Goal: Obtain resource: Download file/media

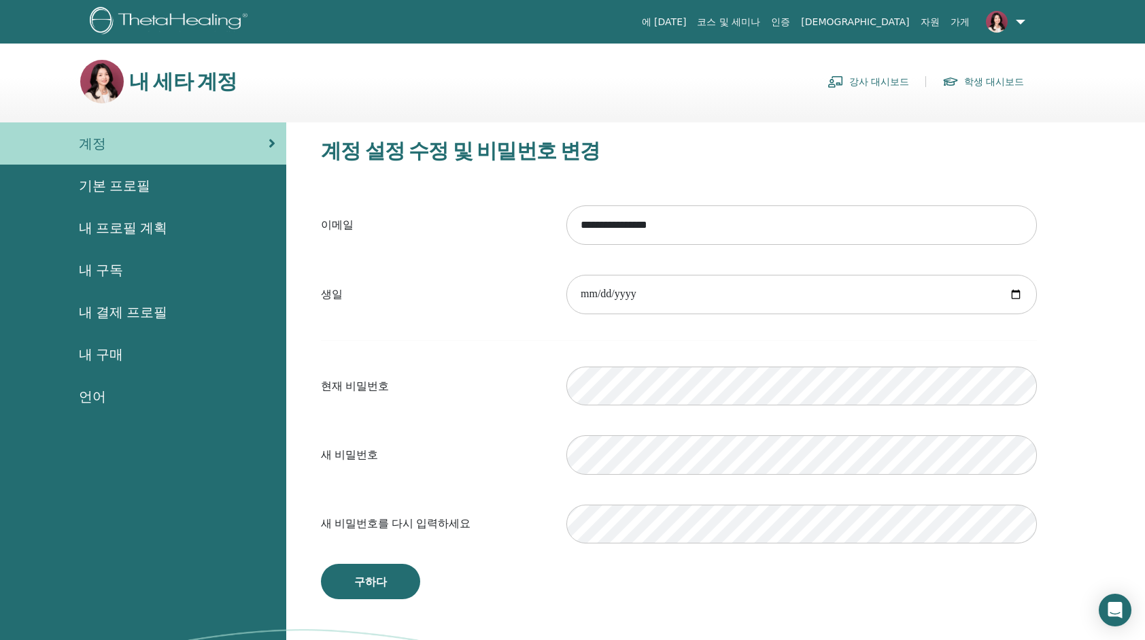
click at [135, 308] on span "내 결제 프로필" at bounding box center [123, 312] width 88 height 20
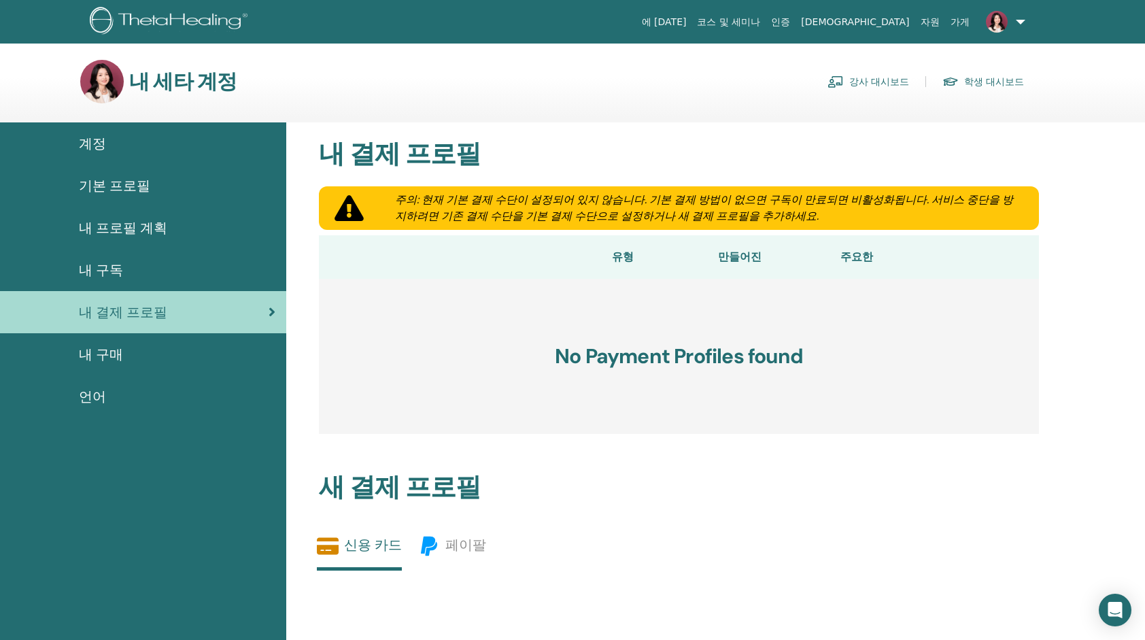
click at [117, 187] on span "기본 프로필" at bounding box center [114, 185] width 71 height 20
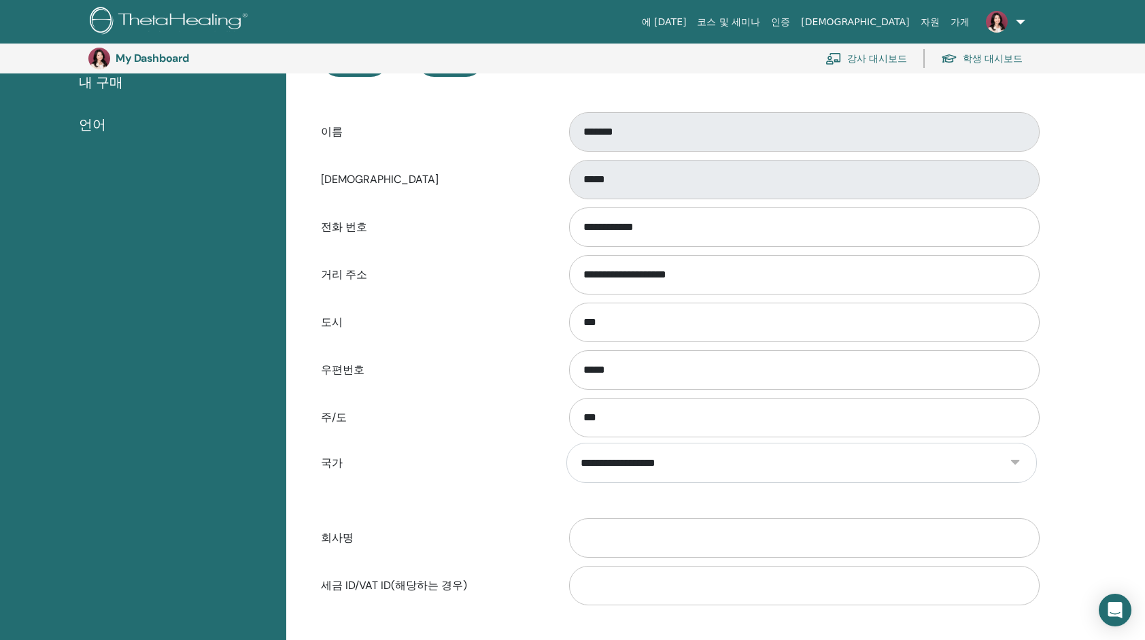
scroll to position [98, 0]
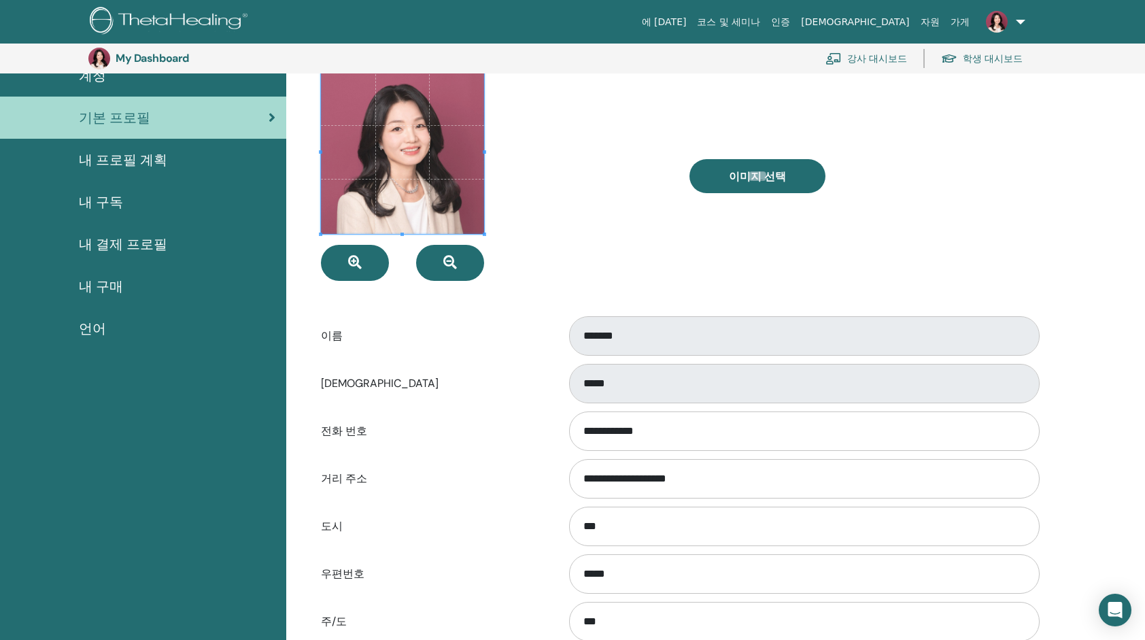
click at [93, 203] on span "내 구독" at bounding box center [101, 202] width 44 height 20
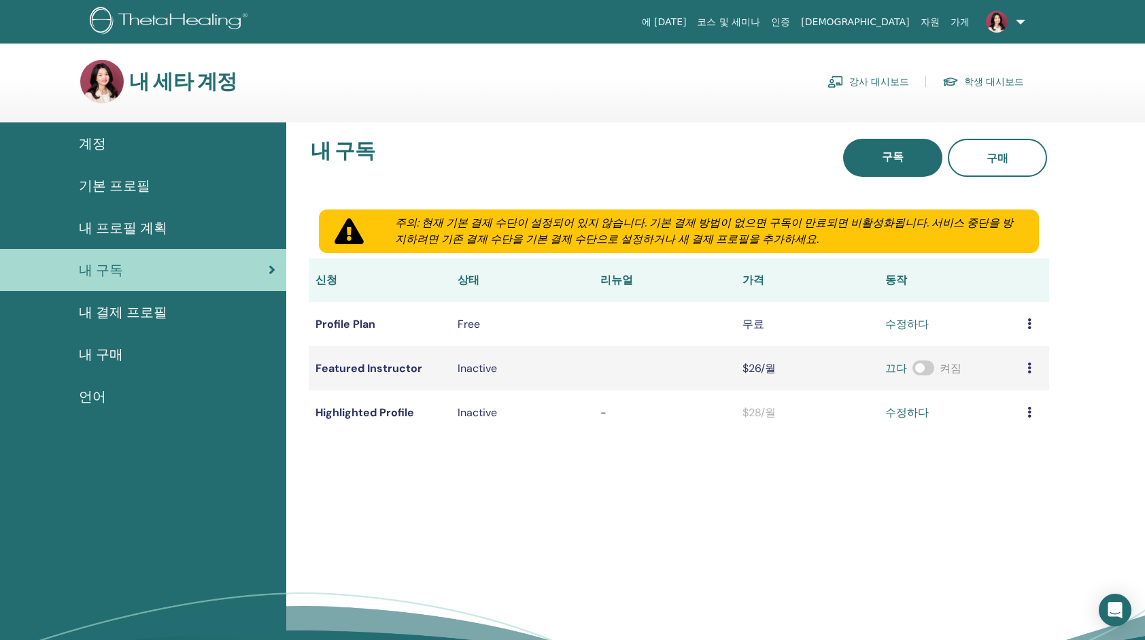
click at [101, 240] on link "내 프로필 계획" at bounding box center [143, 228] width 286 height 42
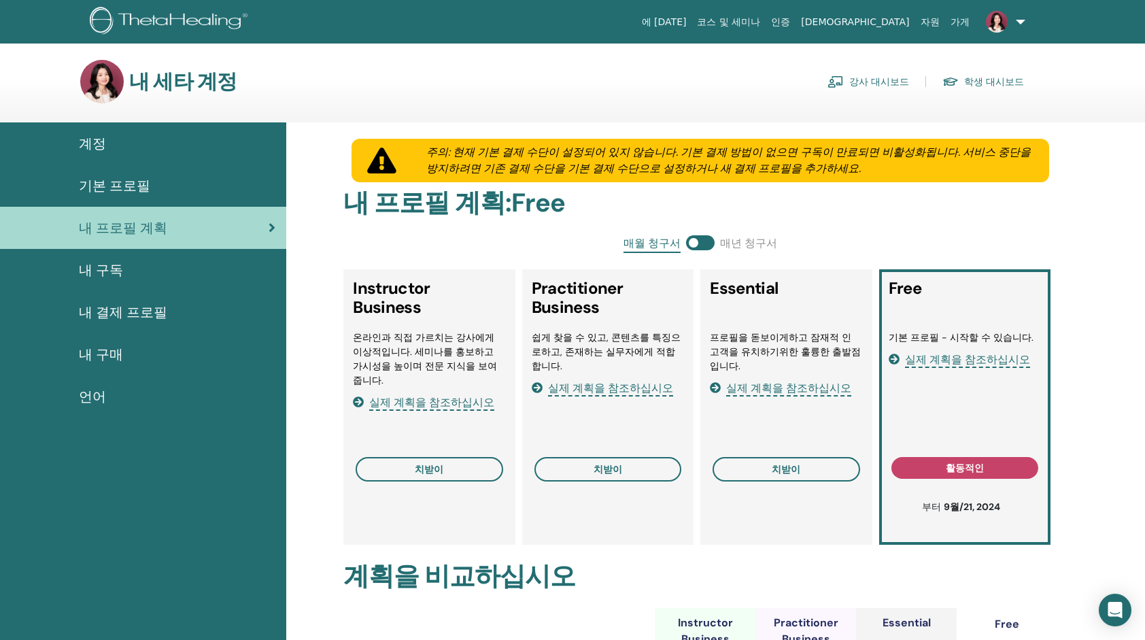
click at [902, 80] on link "강사 대시보드" at bounding box center [869, 82] width 82 height 22
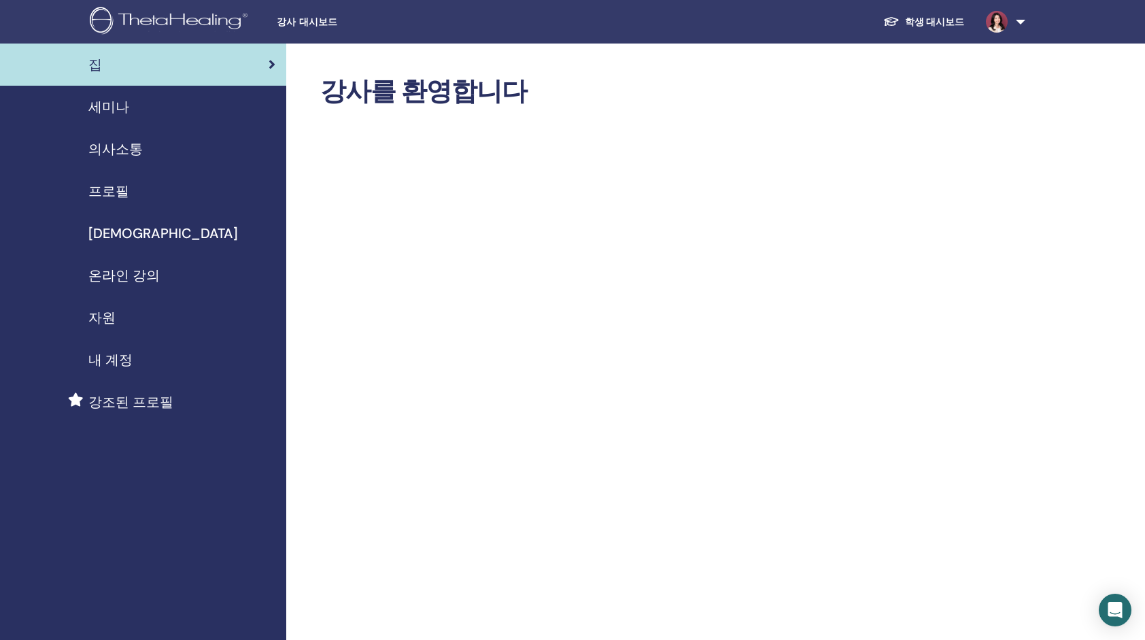
click at [102, 229] on span "[DEMOGRAPHIC_DATA]" at bounding box center [163, 233] width 150 height 20
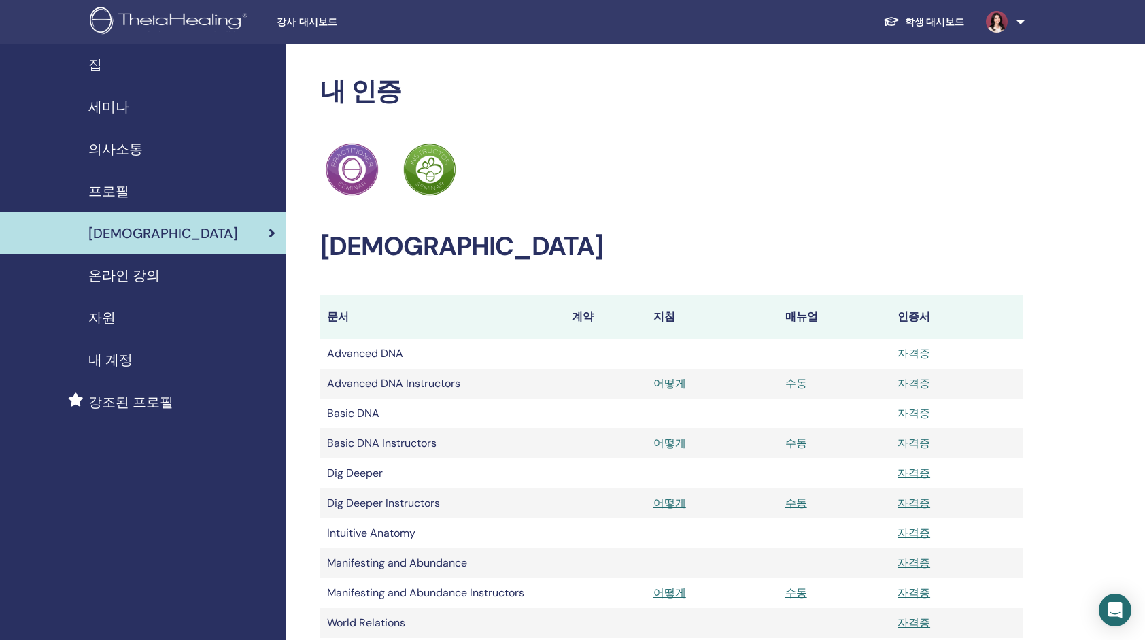
click at [1018, 21] on link at bounding box center [1003, 22] width 56 height 44
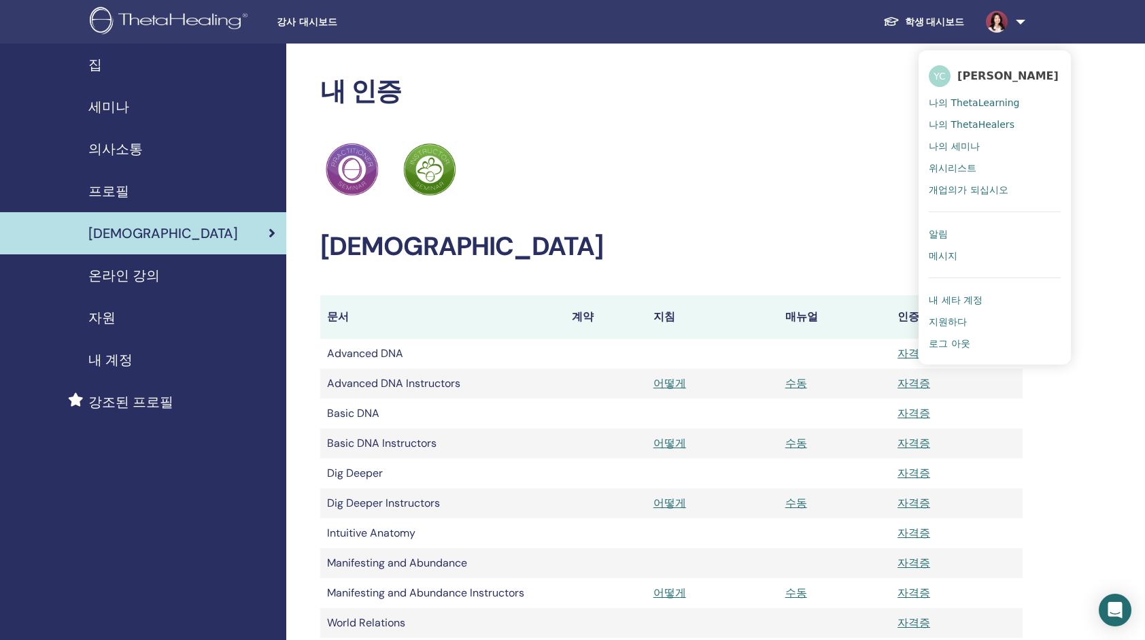
click at [1048, 29] on ul "학생 대시보드 YC Younjin Chung 나의 ThetaLearning 나의 ThetaHealers 나의 세미나 위시리스트 개업의가 되십시…" at bounding box center [952, 22] width 240 height 44
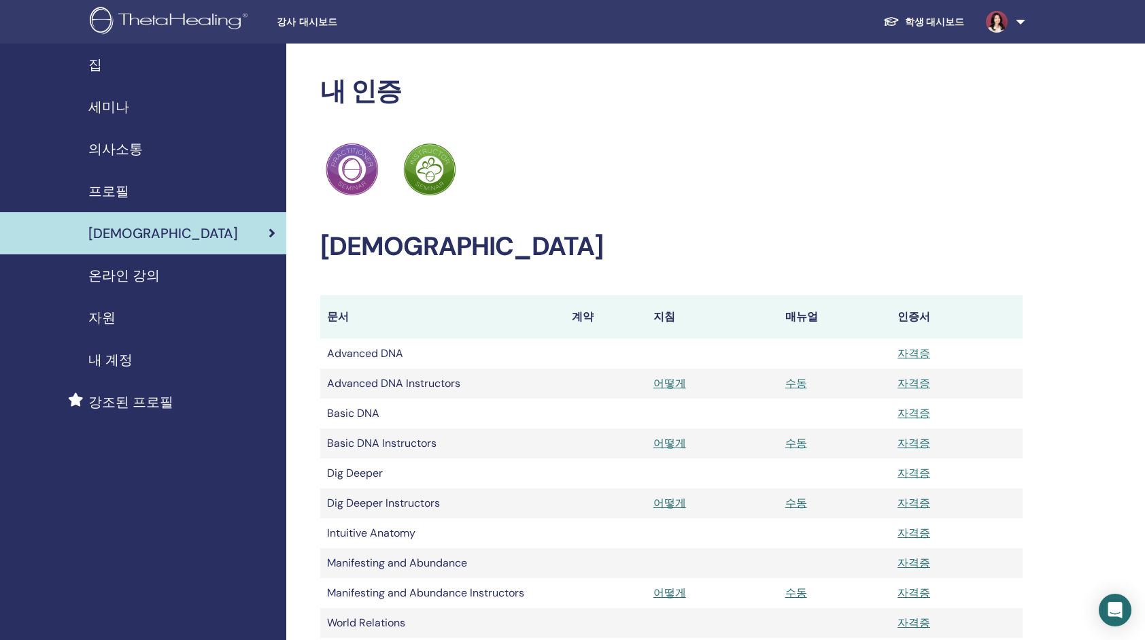
click at [1016, 20] on link at bounding box center [1003, 22] width 56 height 44
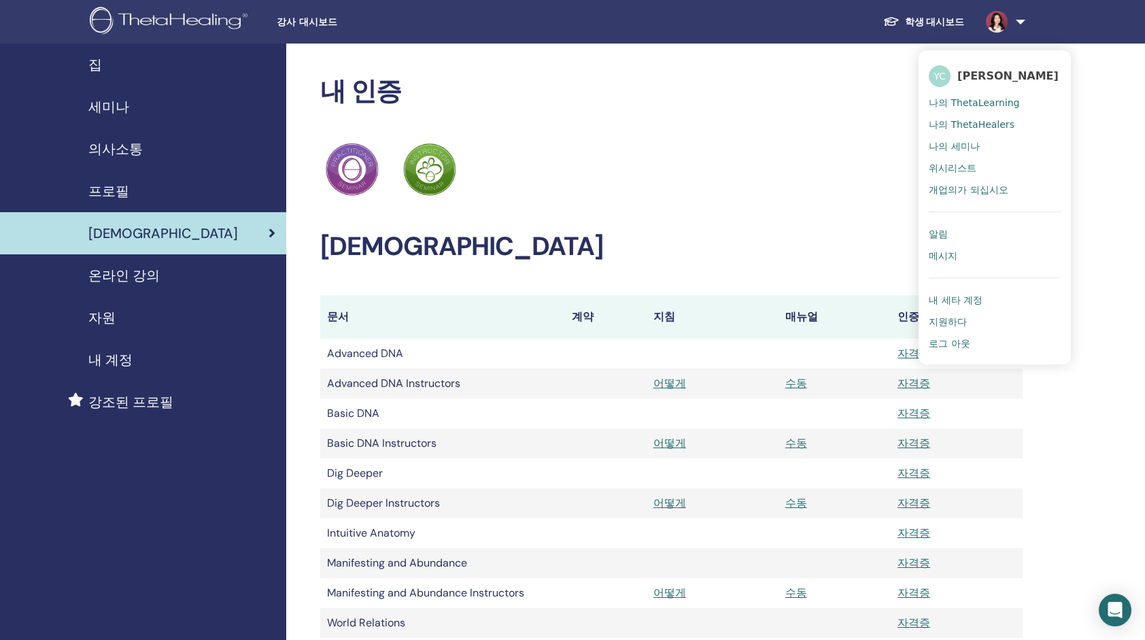
click at [1069, 58] on ul "YC Younjin Chung 나의 ThetaLearning 나의 ThetaHealers 나의 세미나 위시리스트 개업의가 되십시오 알림 메시지…" at bounding box center [995, 207] width 152 height 314
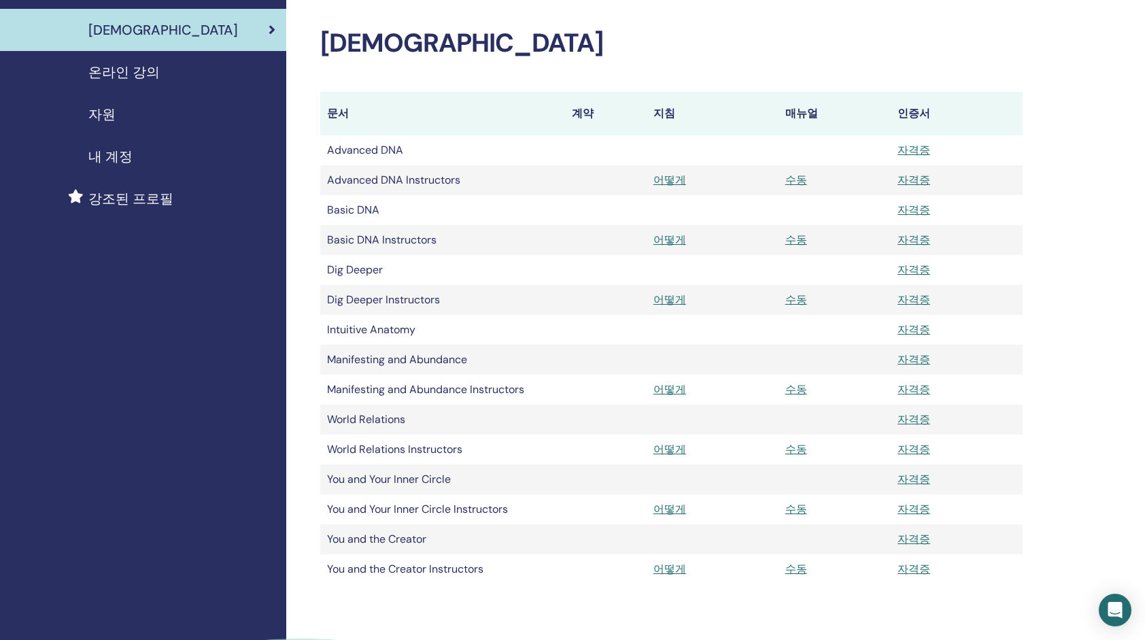
scroll to position [204, 0]
click at [799, 298] on link "수동" at bounding box center [797, 299] width 22 height 14
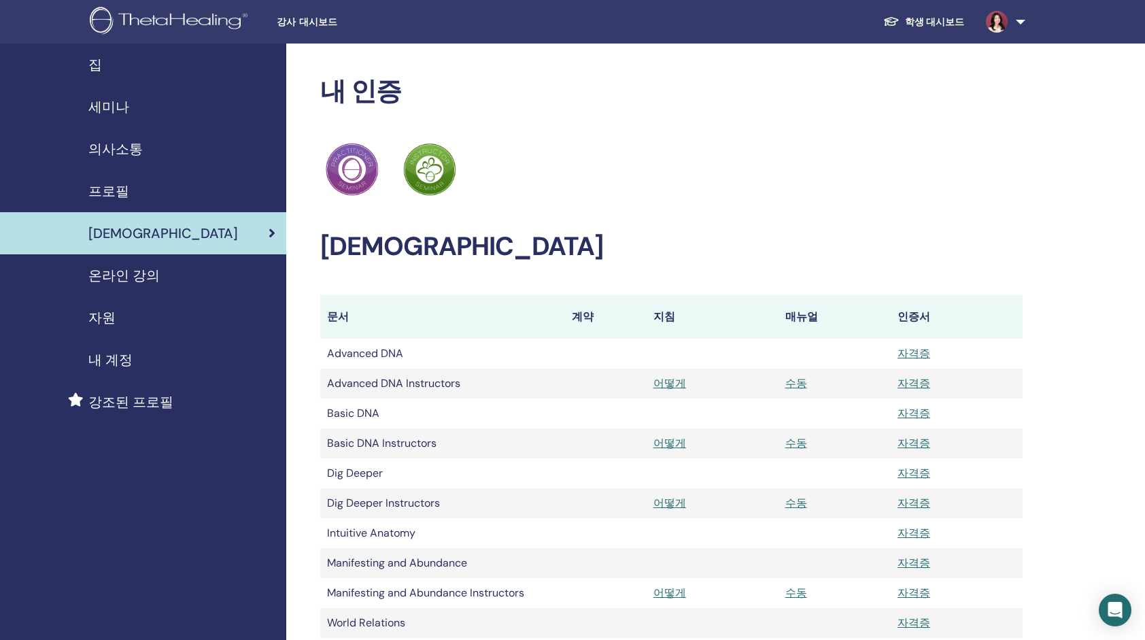
scroll to position [204, 0]
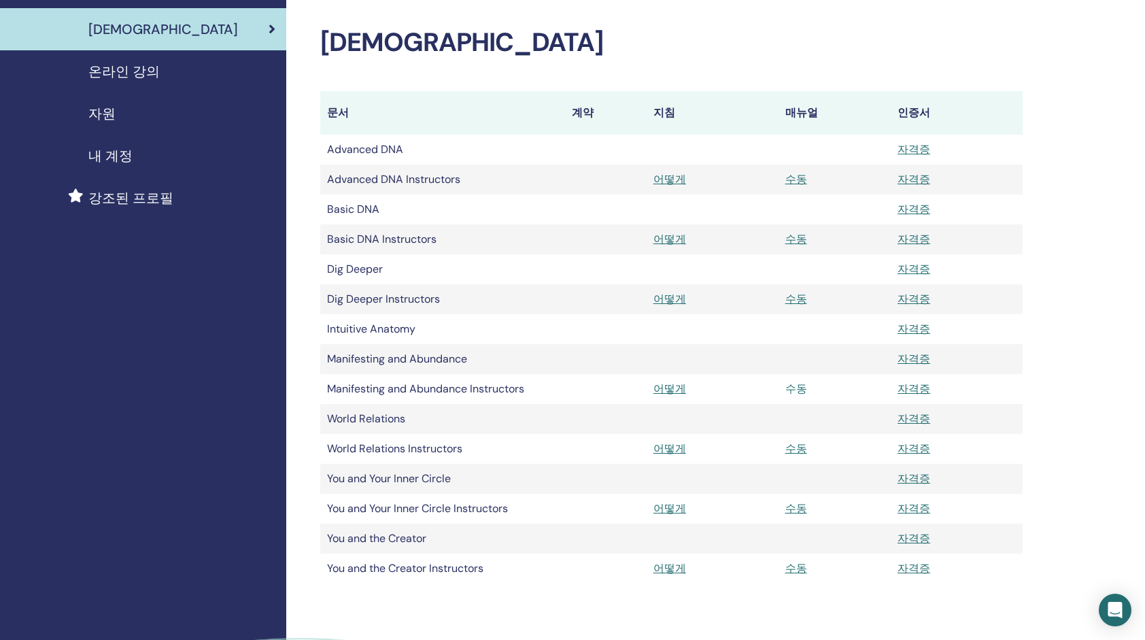
click at [792, 388] on link "수동" at bounding box center [797, 389] width 22 height 14
